Goal: Transaction & Acquisition: Purchase product/service

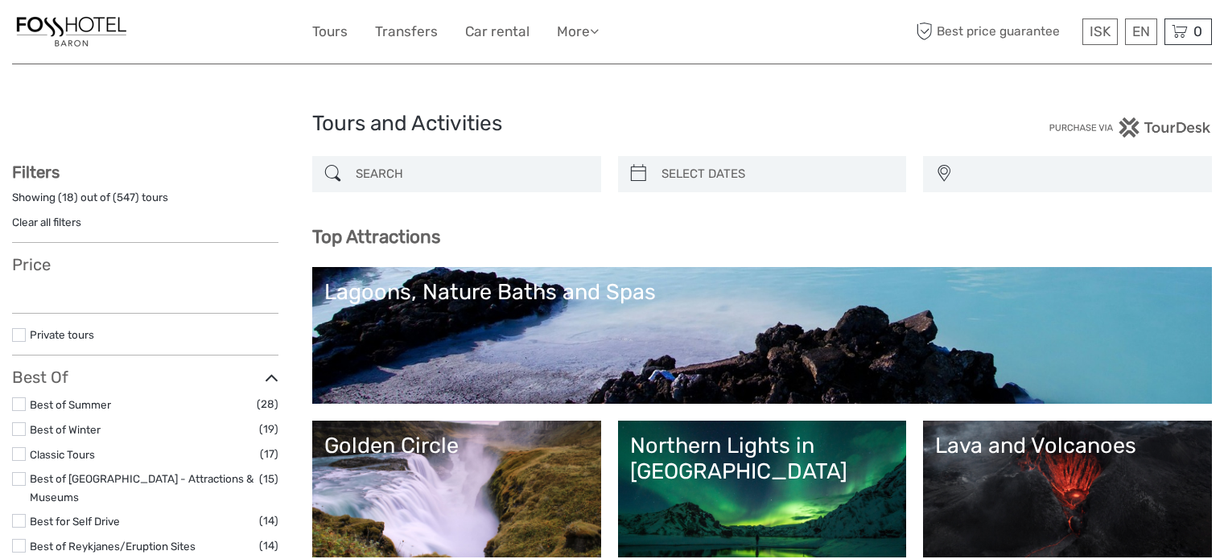
select select
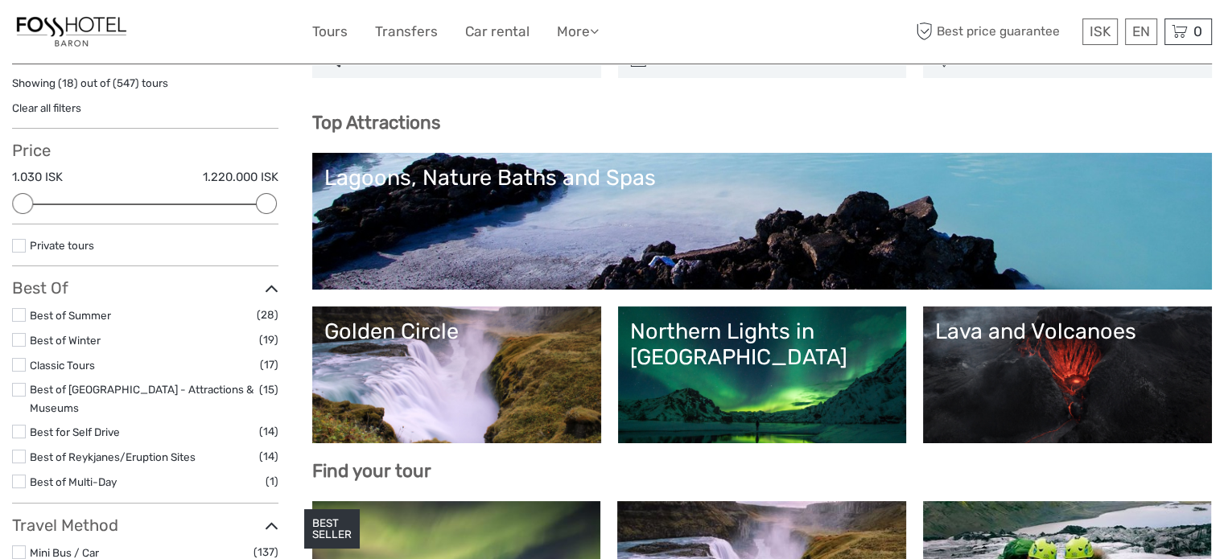
scroll to position [161, 0]
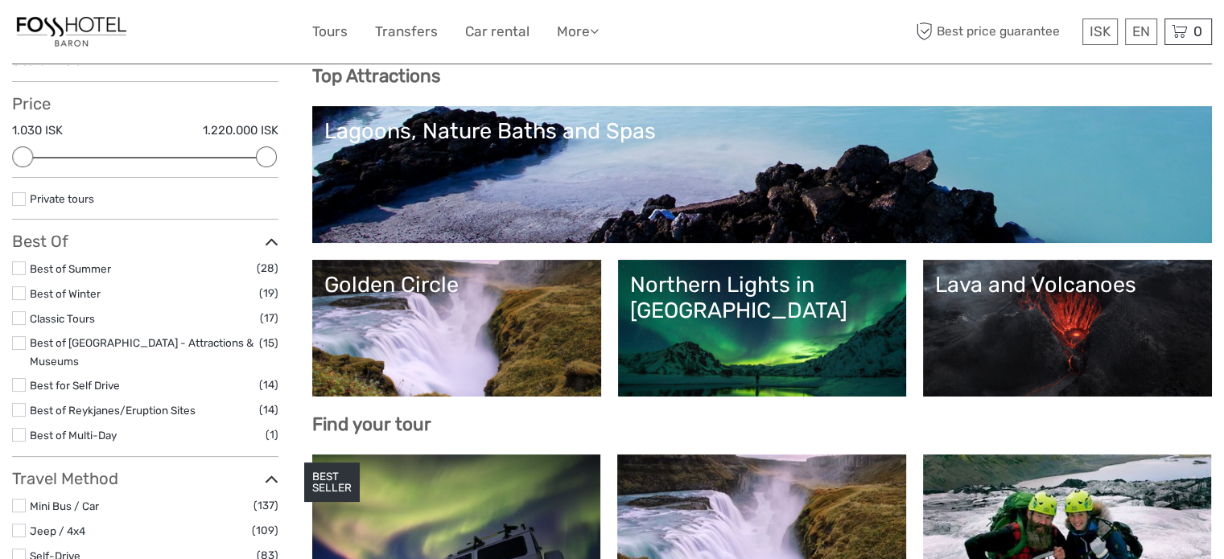
click at [821, 322] on link "Northern Lights in Iceland" at bounding box center [762, 328] width 265 height 113
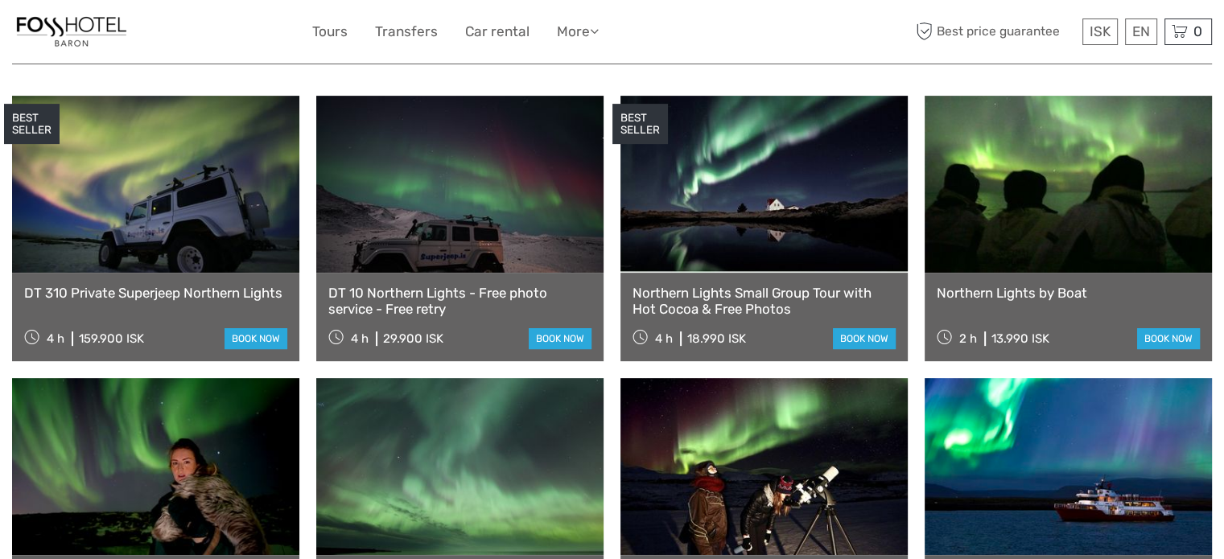
scroll to position [644, 0]
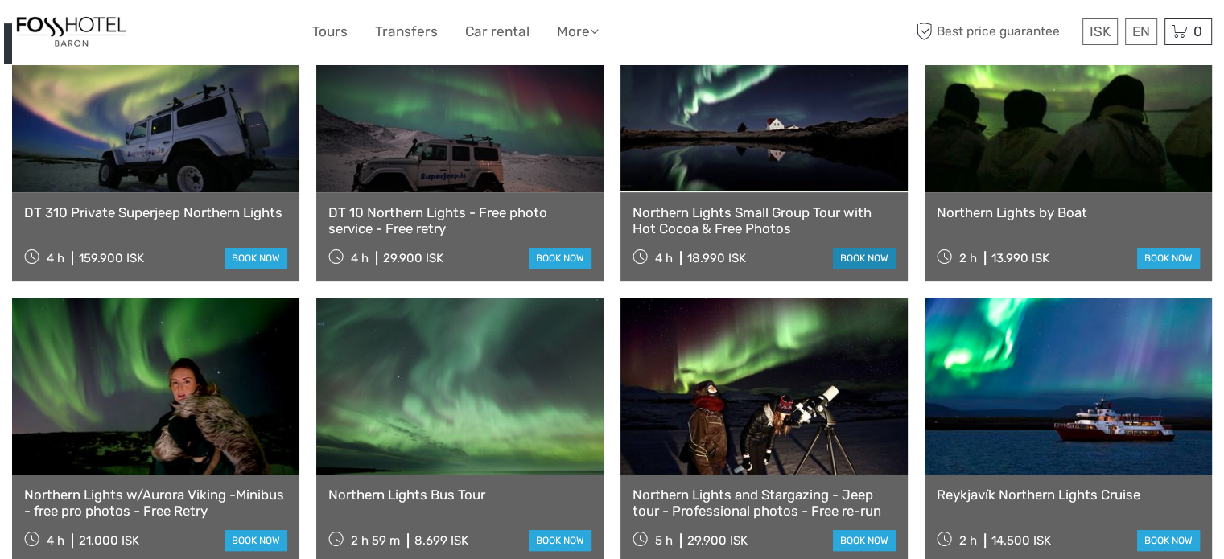
click at [843, 248] on link "book now" at bounding box center [864, 258] width 63 height 21
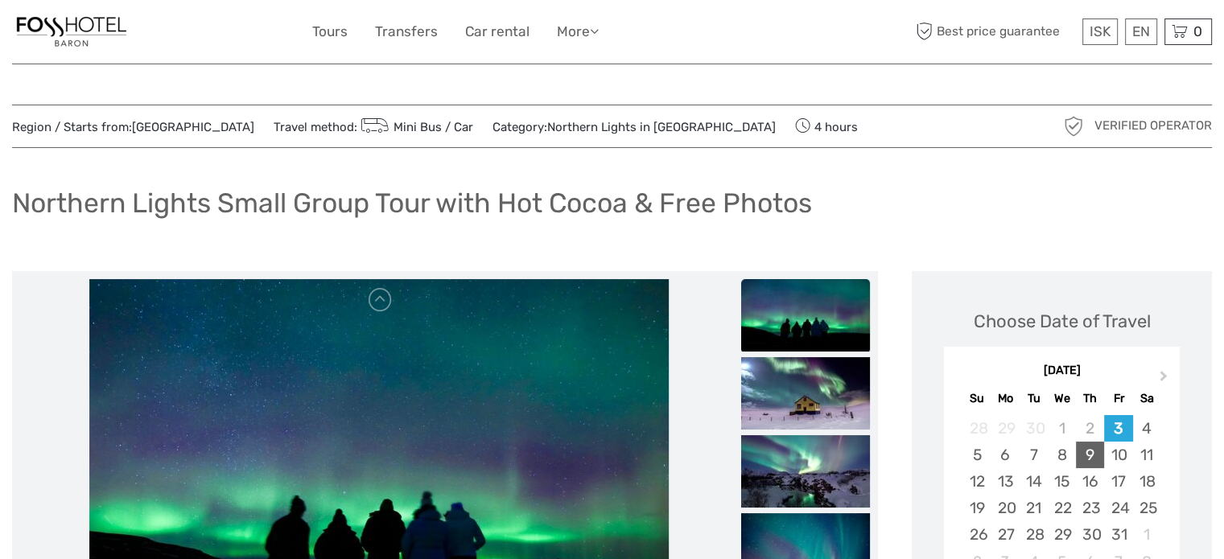
click at [1087, 453] on div "9" at bounding box center [1090, 455] width 28 height 27
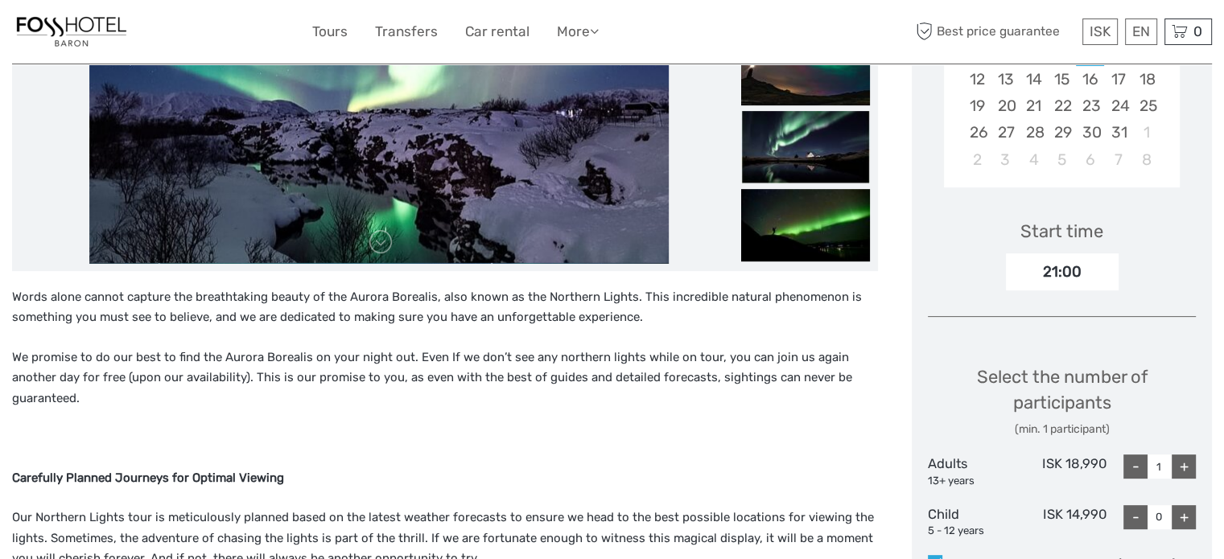
scroll to position [563, 0]
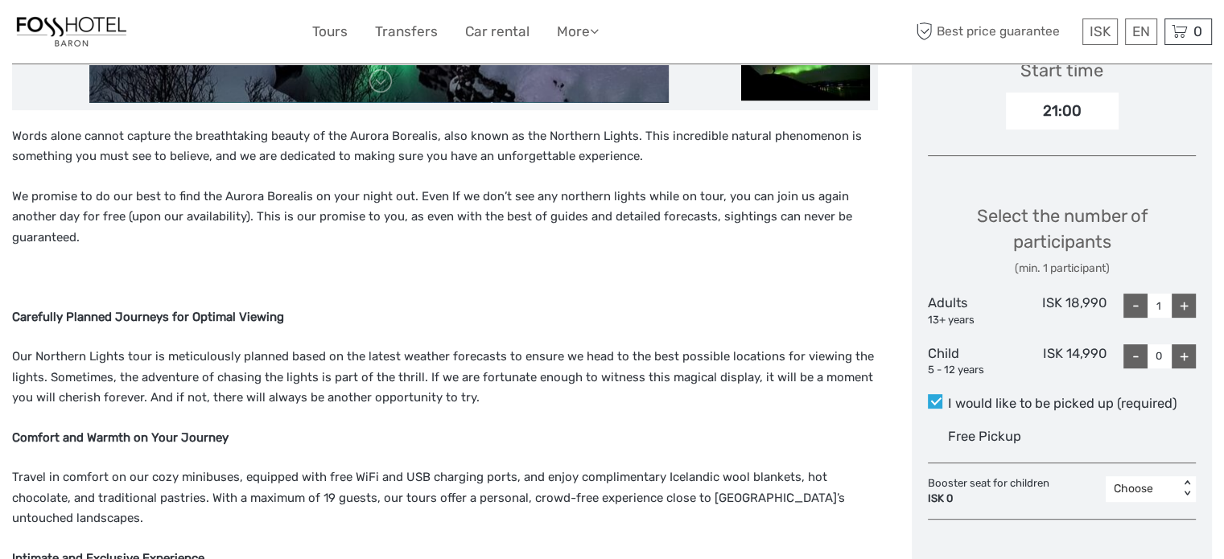
click at [1185, 303] on div "+" at bounding box center [1184, 306] width 24 height 24
type input "2"
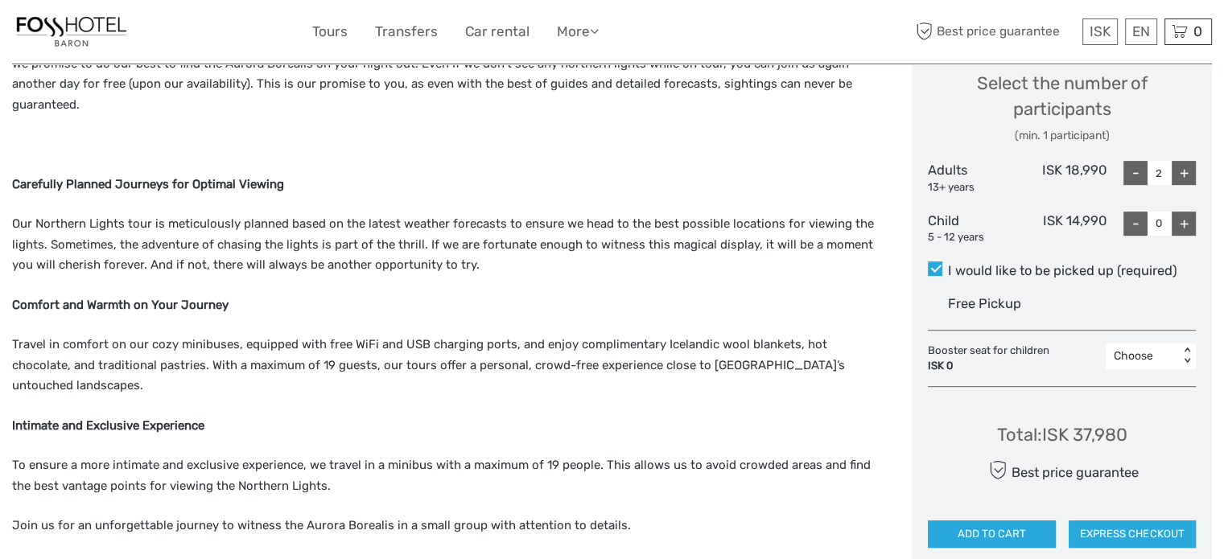
scroll to position [724, 0]
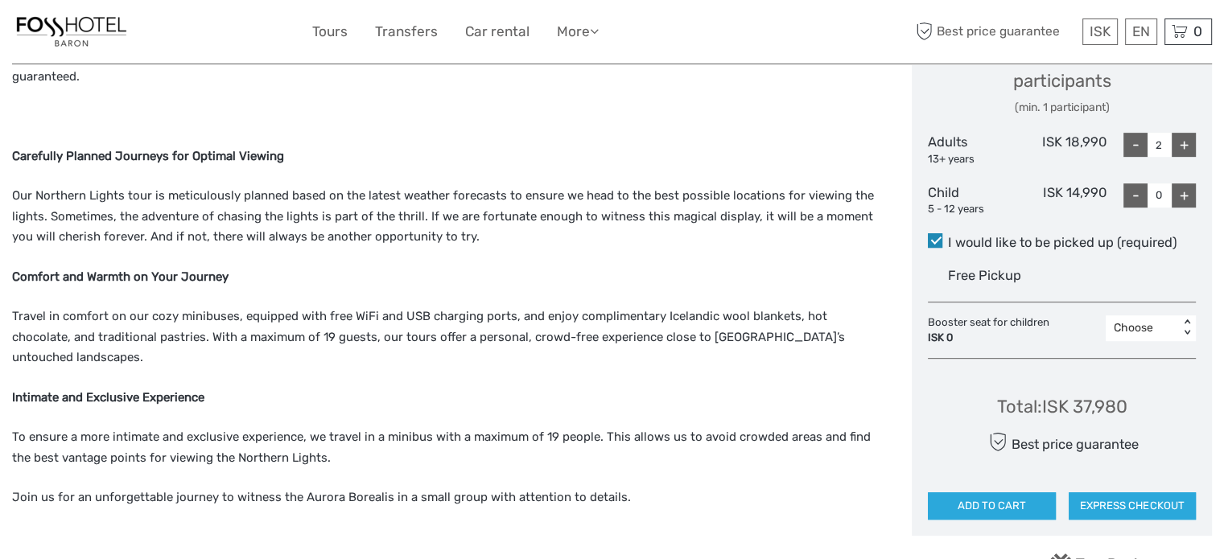
click at [933, 239] on span at bounding box center [935, 240] width 14 height 14
click at [948, 237] on input "I would like to be picked up (required)" at bounding box center [948, 237] width 0 height 0
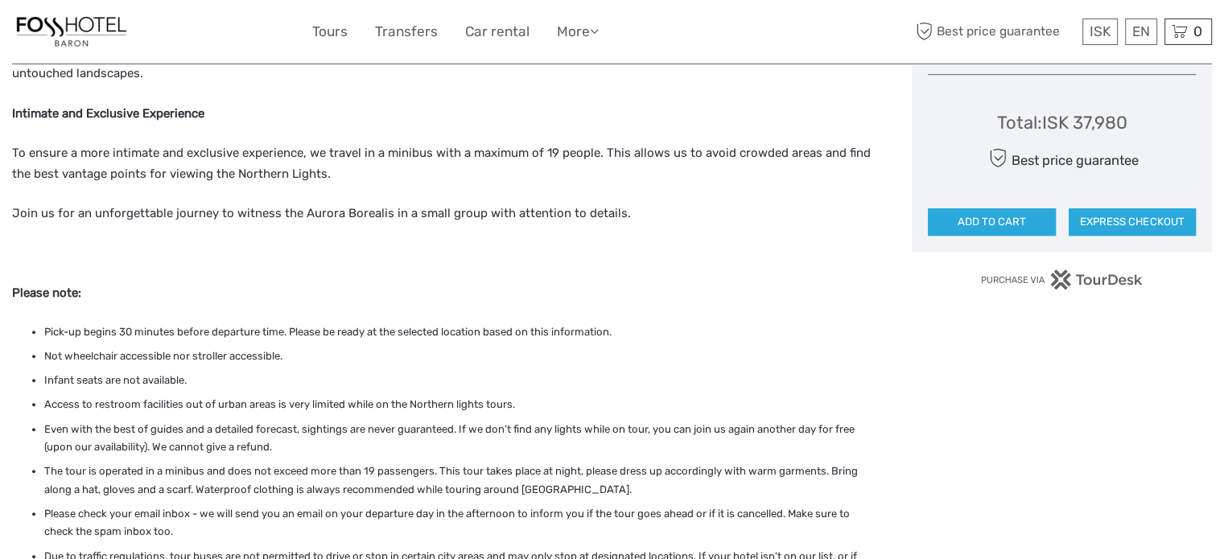
scroll to position [1046, 0]
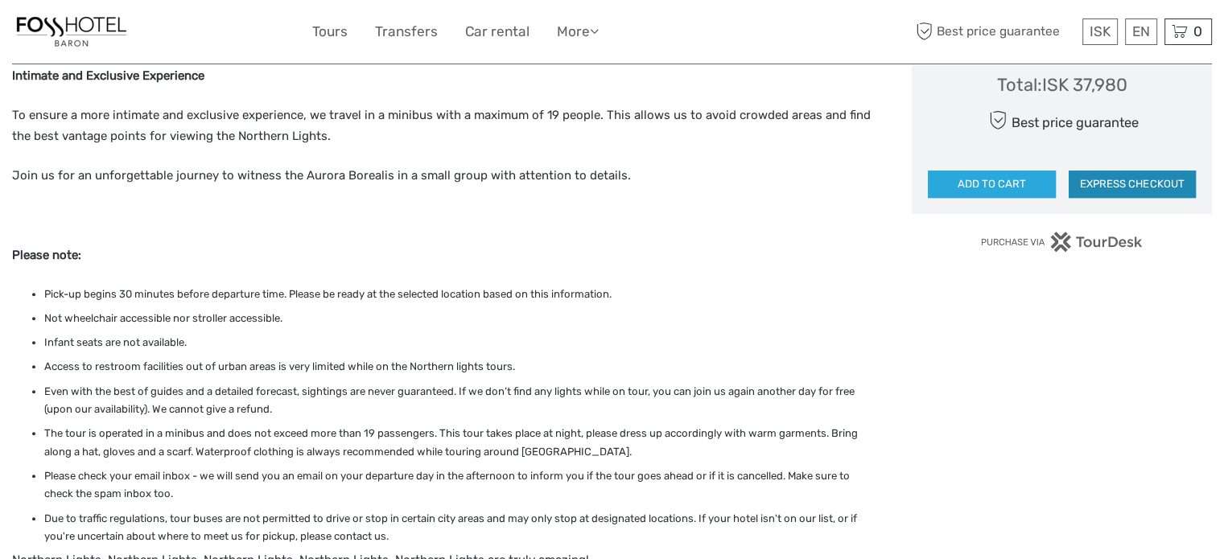
click at [1127, 183] on button "EXPRESS CHECKOUT" at bounding box center [1132, 184] width 127 height 27
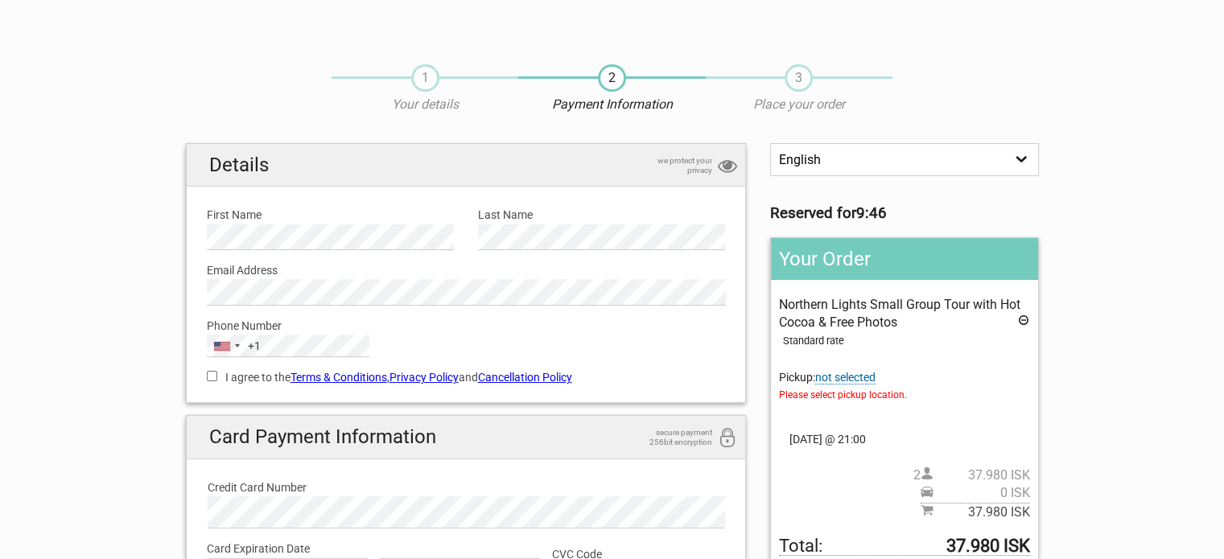
click at [214, 375] on input "I agree to the Terms & Conditions , Privacy Policy and Cancellation Policy" at bounding box center [212, 376] width 10 height 10
checkbox input "true"
click at [859, 373] on span "not selected" at bounding box center [845, 378] width 60 height 14
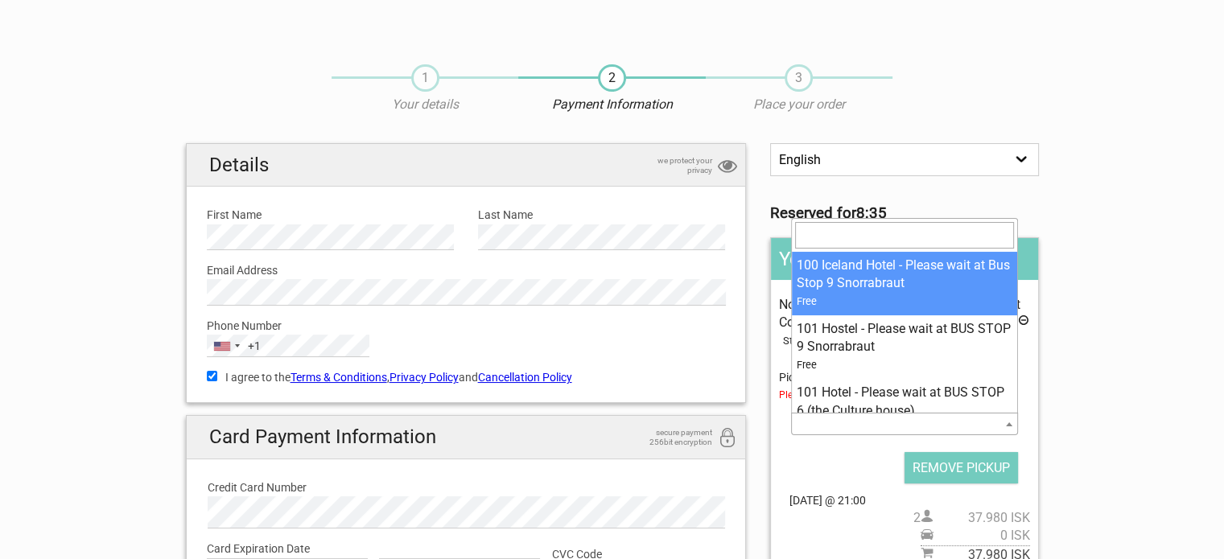
click at [1011, 426] on span at bounding box center [1009, 424] width 16 height 21
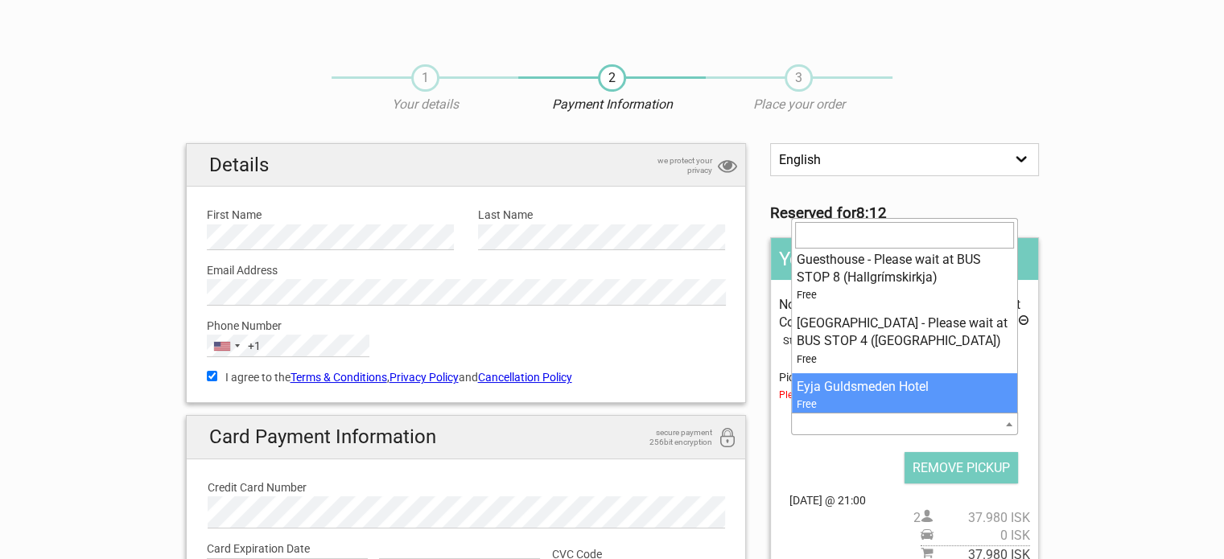
scroll to position [5231, 0]
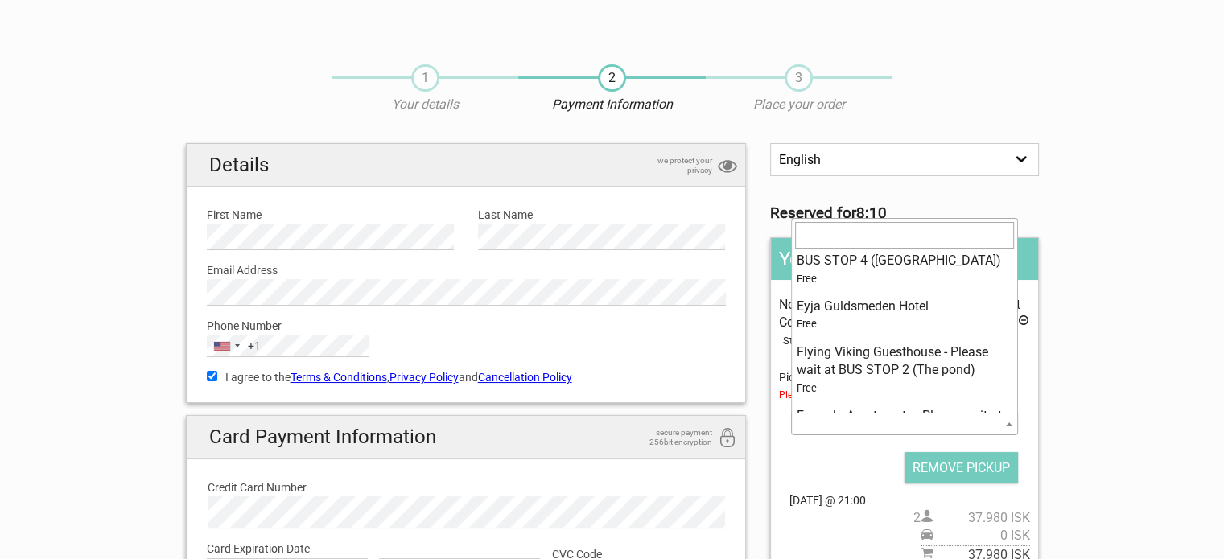
select select "85888"
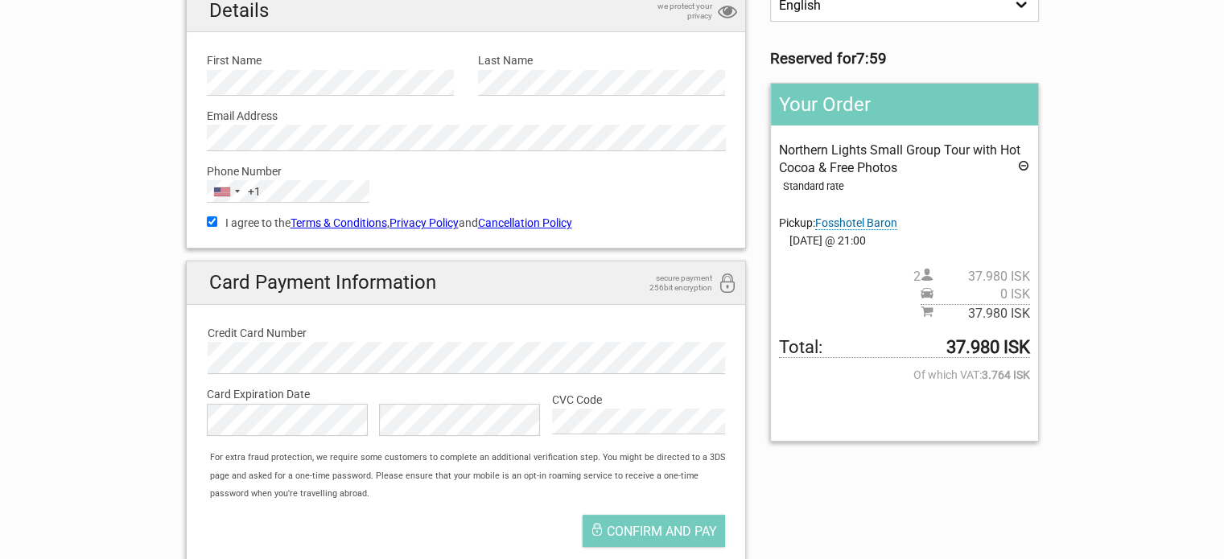
scroll to position [402, 0]
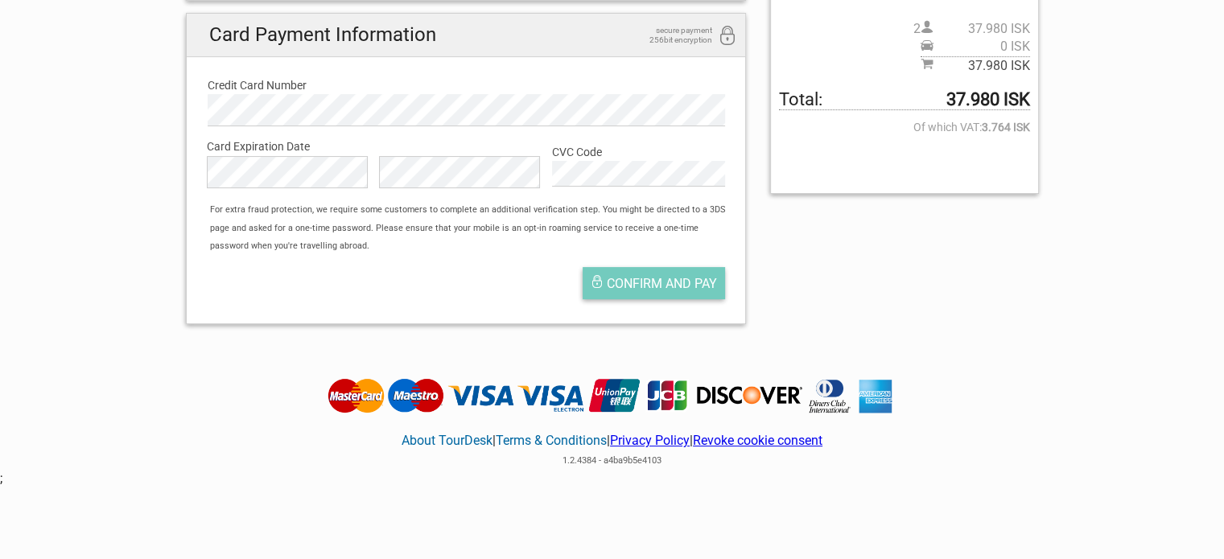
click at [636, 278] on span "Confirm and pay" at bounding box center [662, 283] width 110 height 15
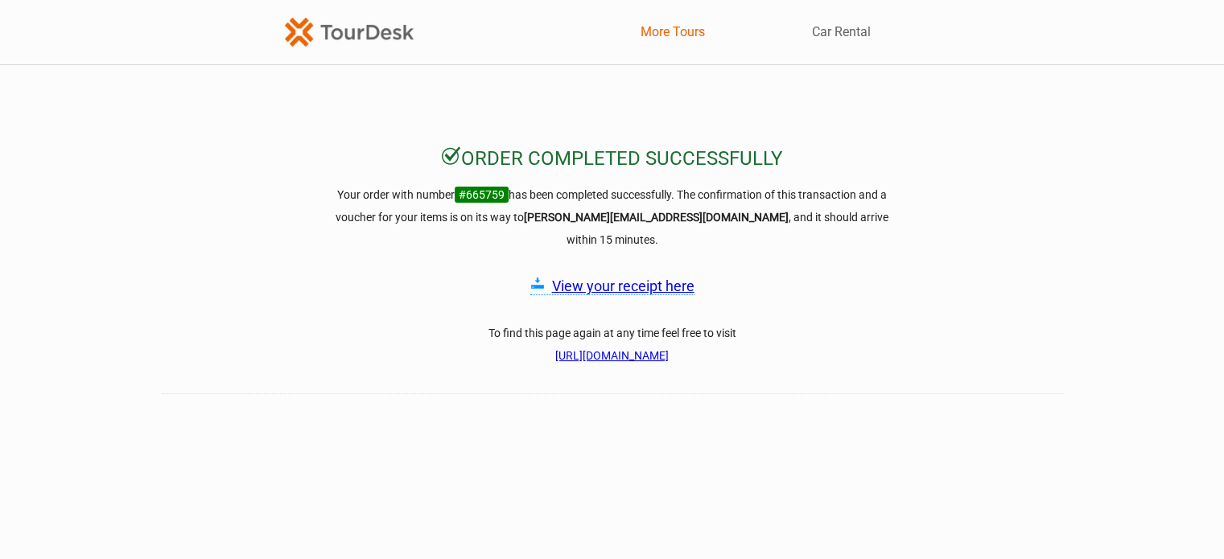
click at [681, 31] on link "More Tours" at bounding box center [673, 32] width 64 height 18
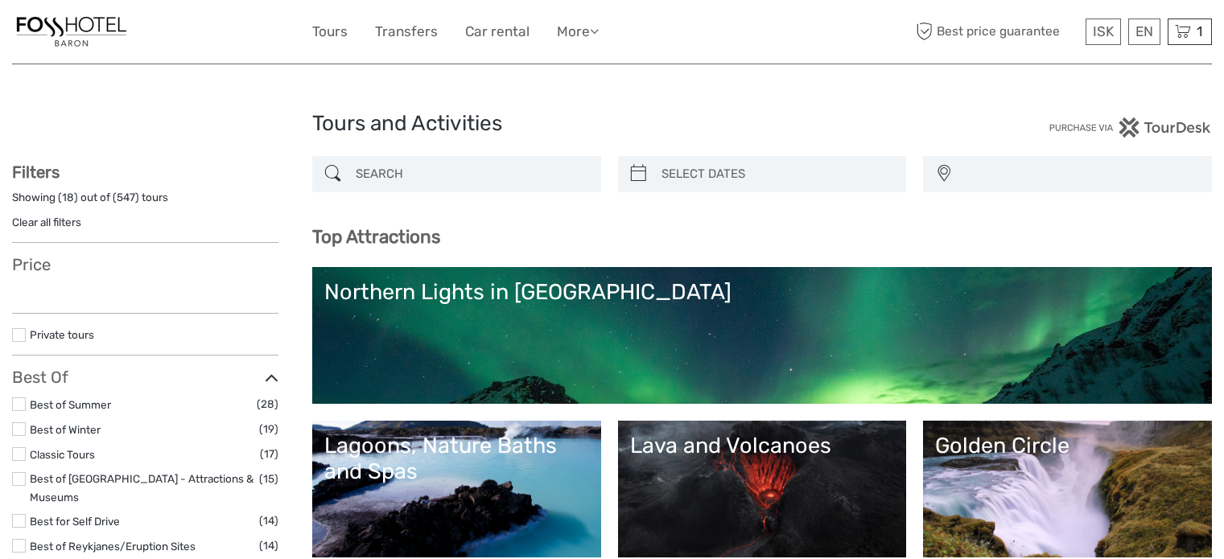
select select
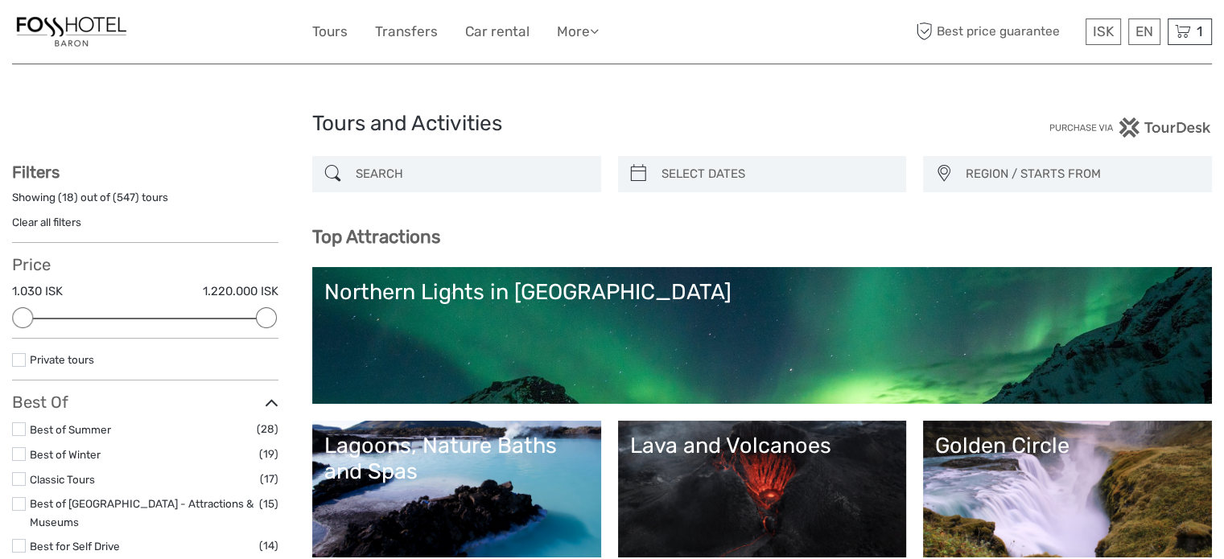
scroll to position [161, 0]
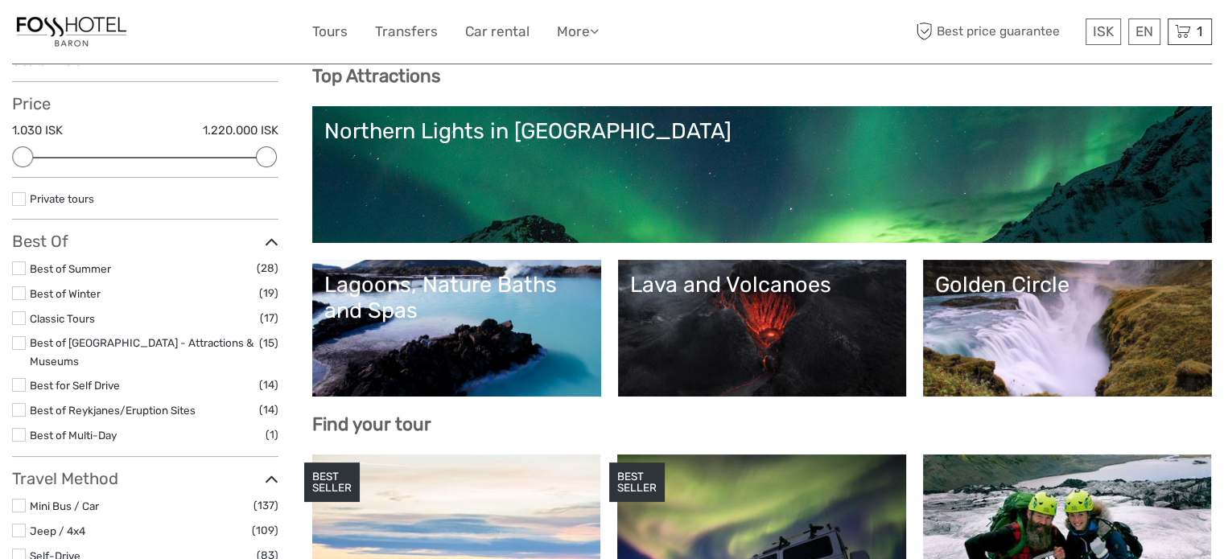
click at [1056, 300] on link "Golden Circle" at bounding box center [1067, 328] width 265 height 113
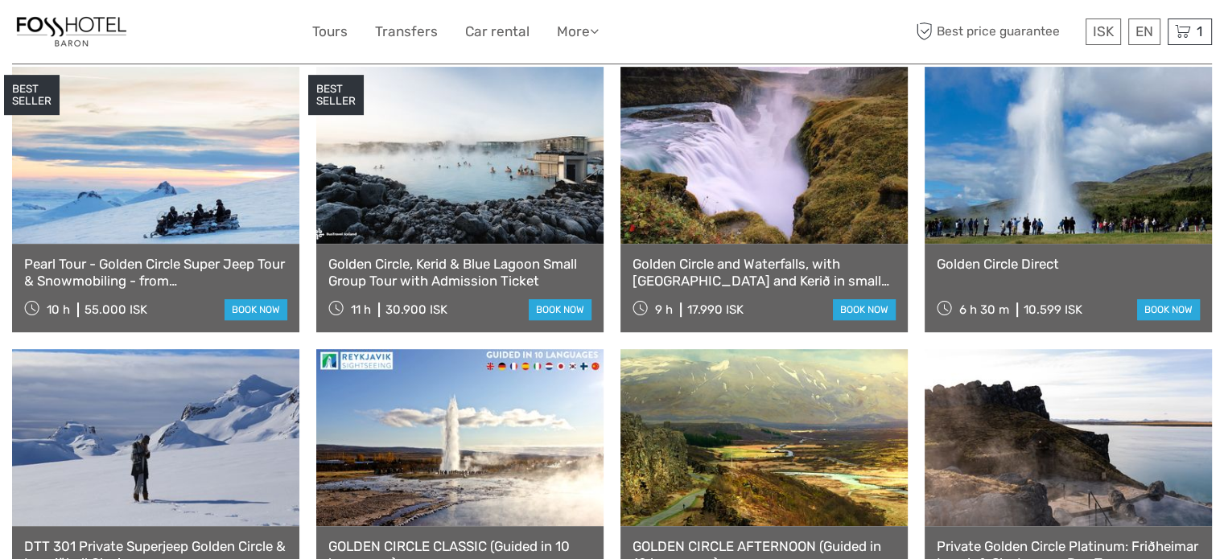
scroll to position [885, 0]
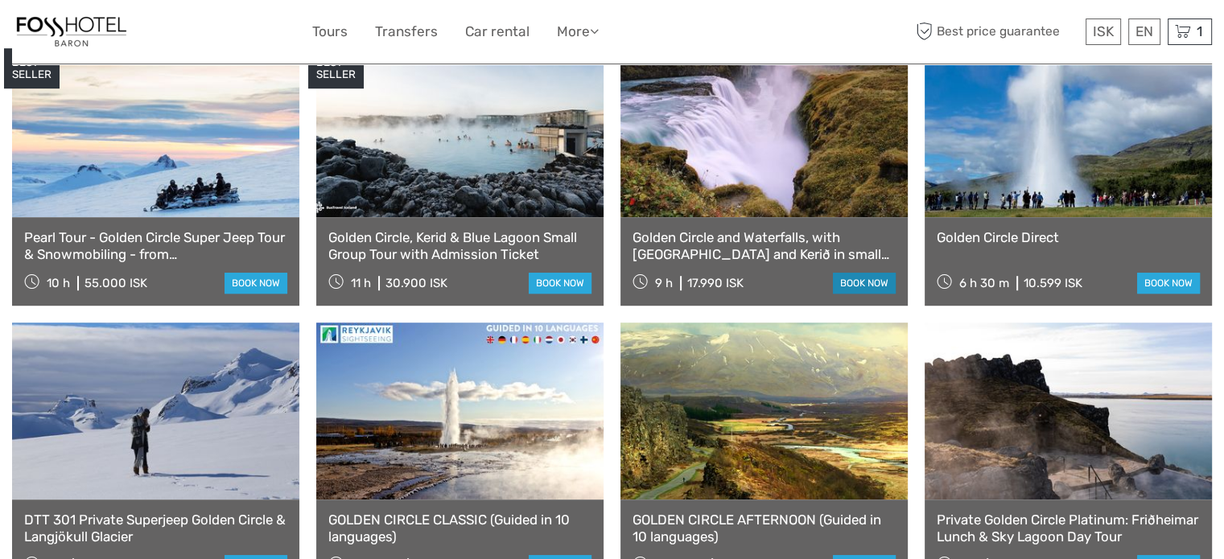
click at [871, 273] on link "book now" at bounding box center [864, 283] width 63 height 21
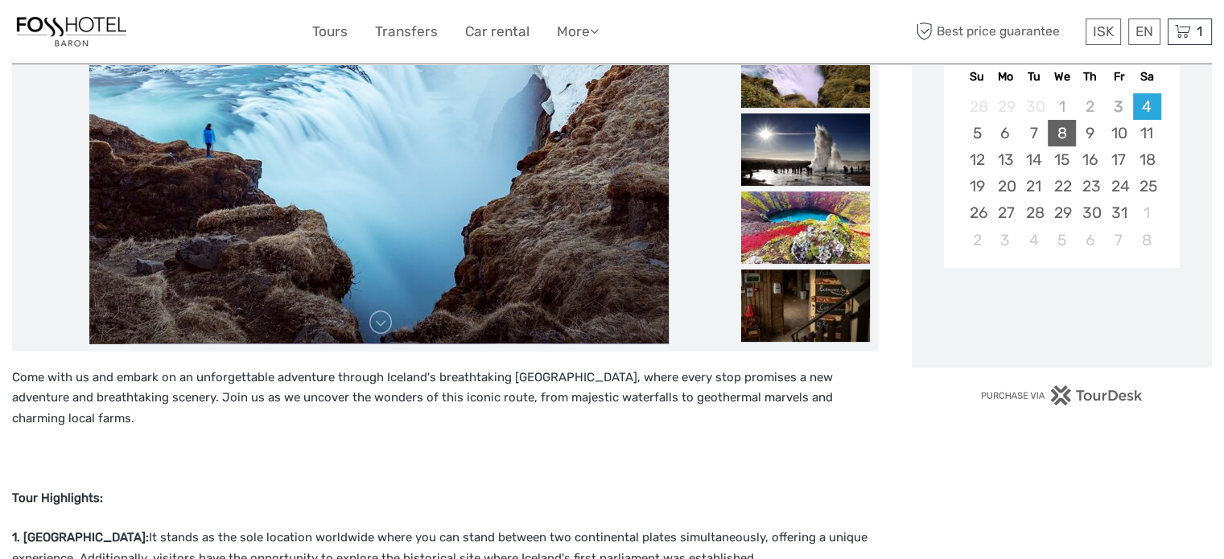
click at [1061, 134] on div "8" at bounding box center [1062, 133] width 28 height 27
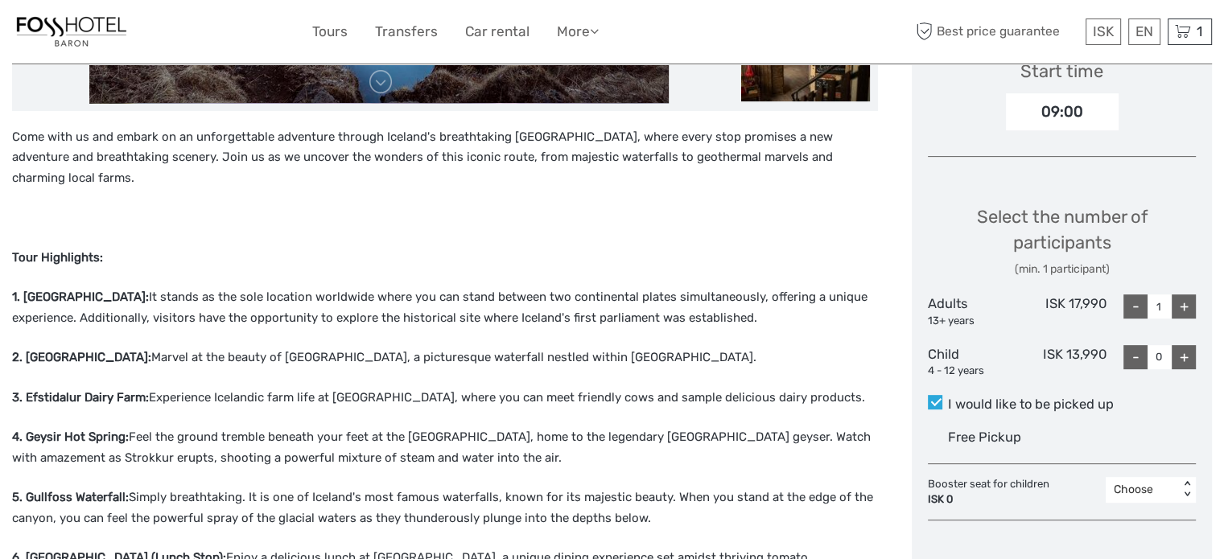
scroll to position [563, 0]
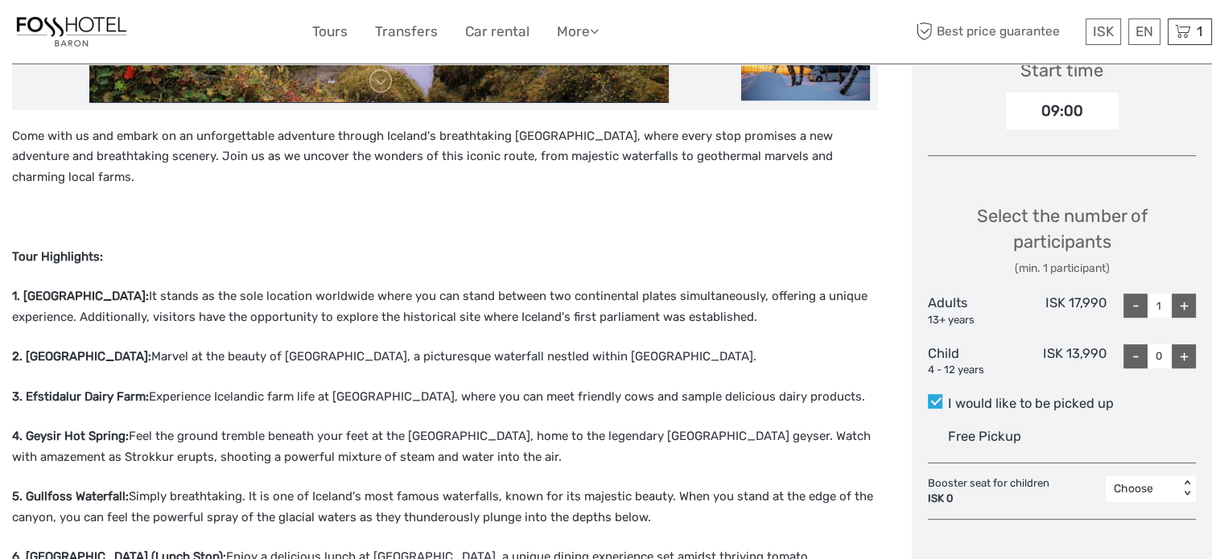
click at [1182, 311] on div "+" at bounding box center [1184, 306] width 24 height 24
type input "2"
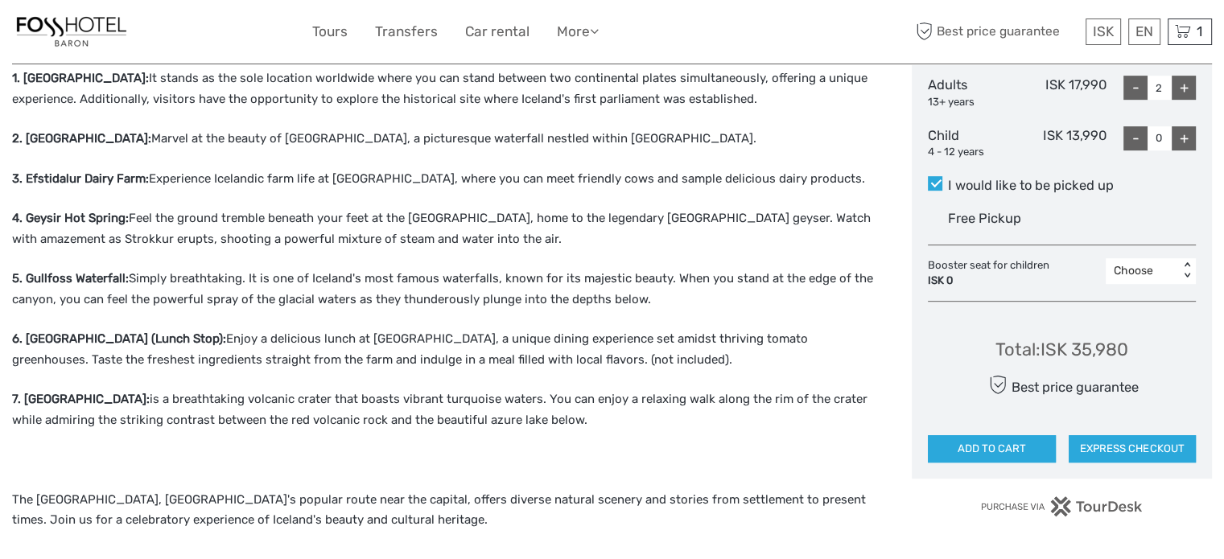
scroll to position [885, 0]
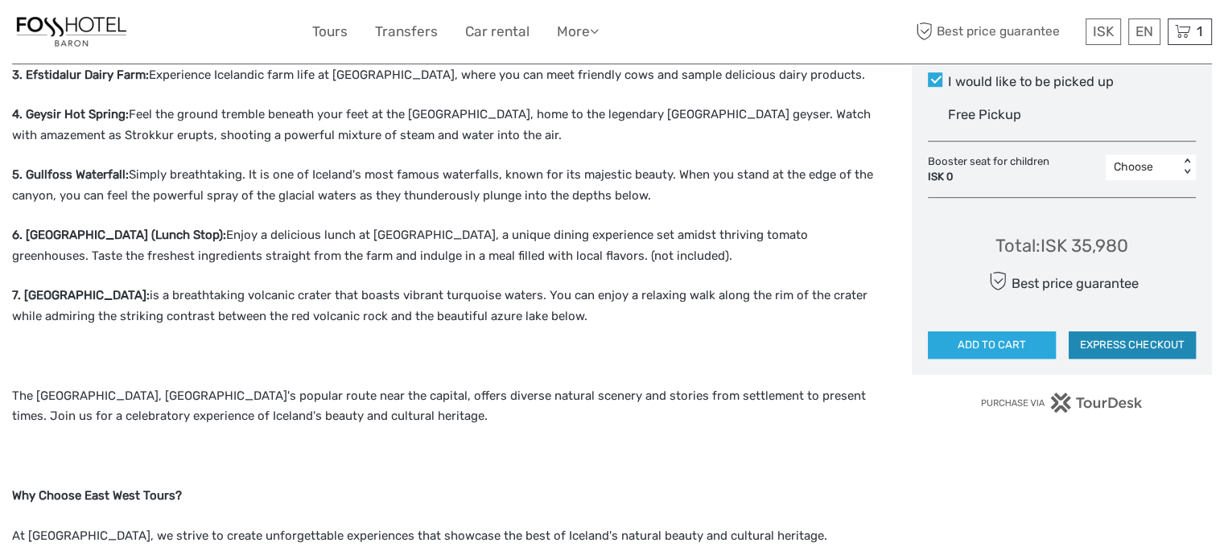
click at [1106, 343] on button "EXPRESS CHECKOUT" at bounding box center [1132, 345] width 127 height 27
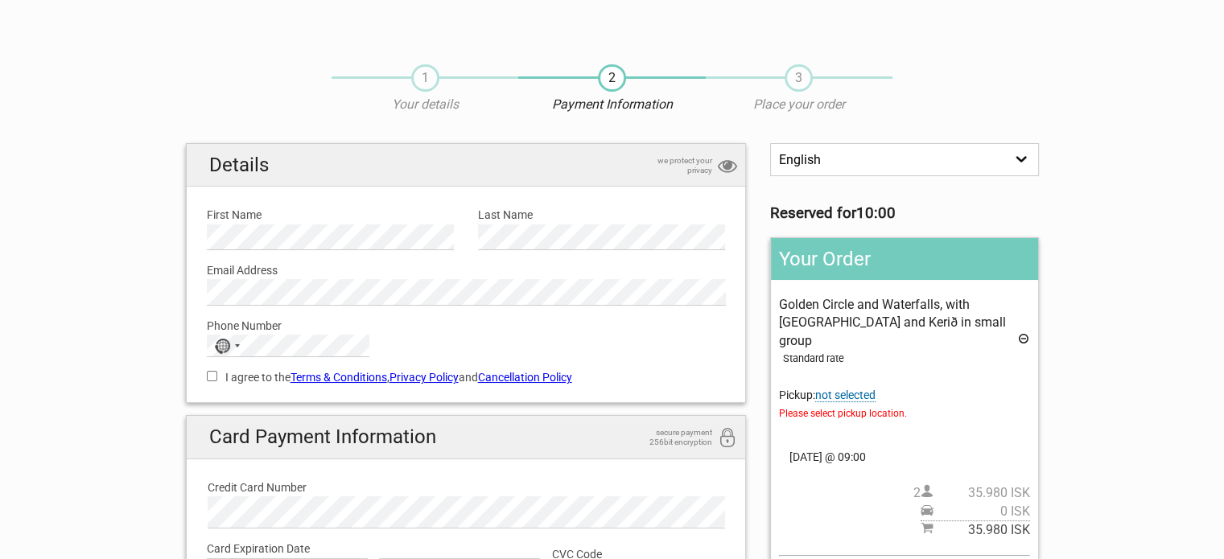
click at [856, 389] on span "not selected" at bounding box center [845, 396] width 60 height 14
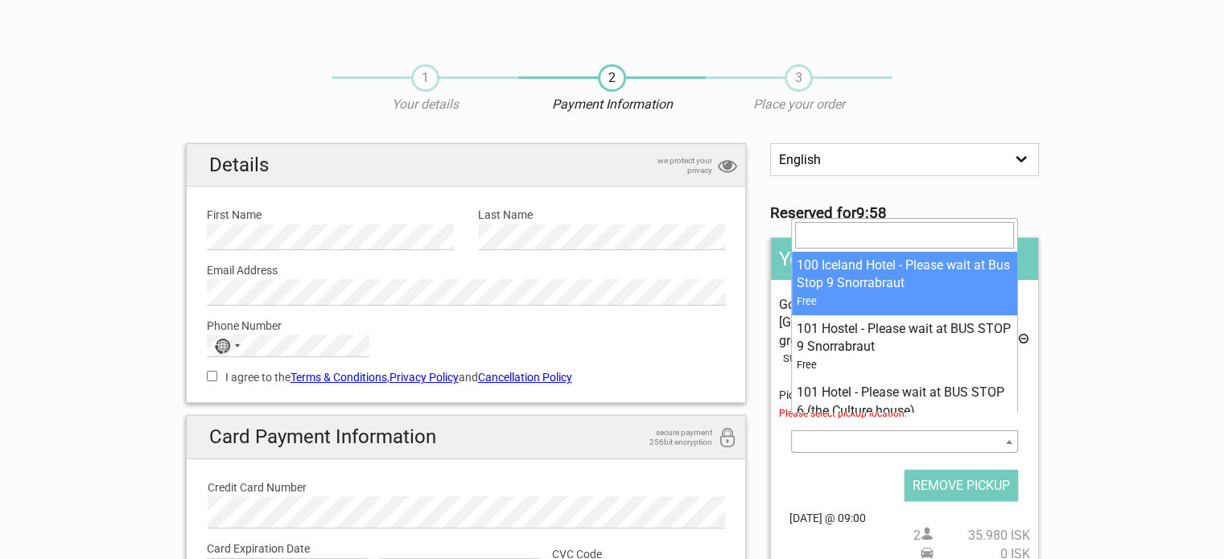
click at [995, 431] on span at bounding box center [904, 442] width 226 height 23
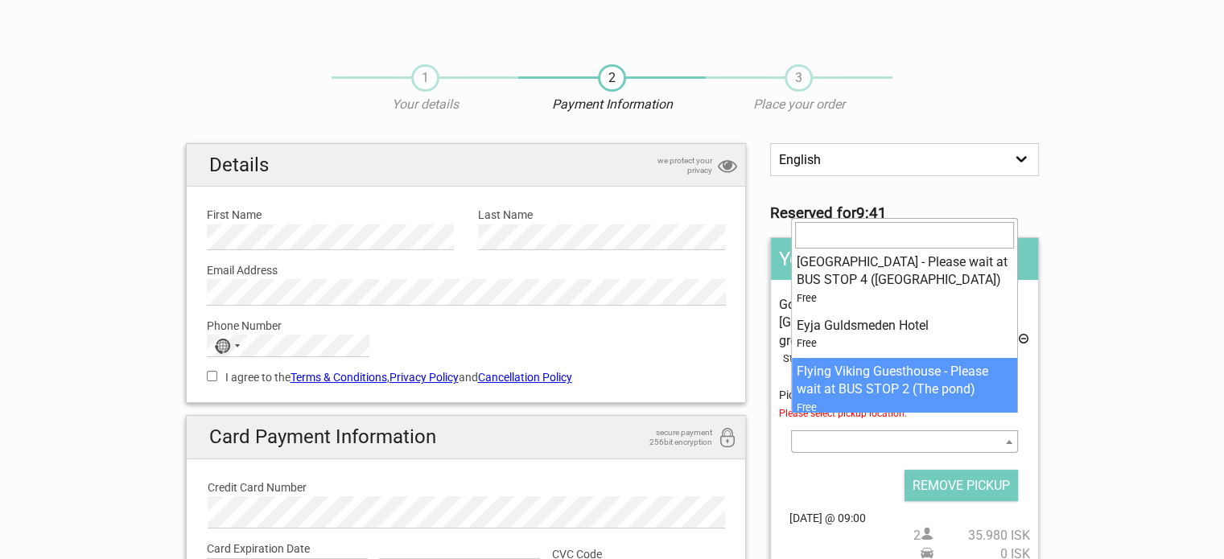
scroll to position [5231, 0]
